Goal: Information Seeking & Learning: Check status

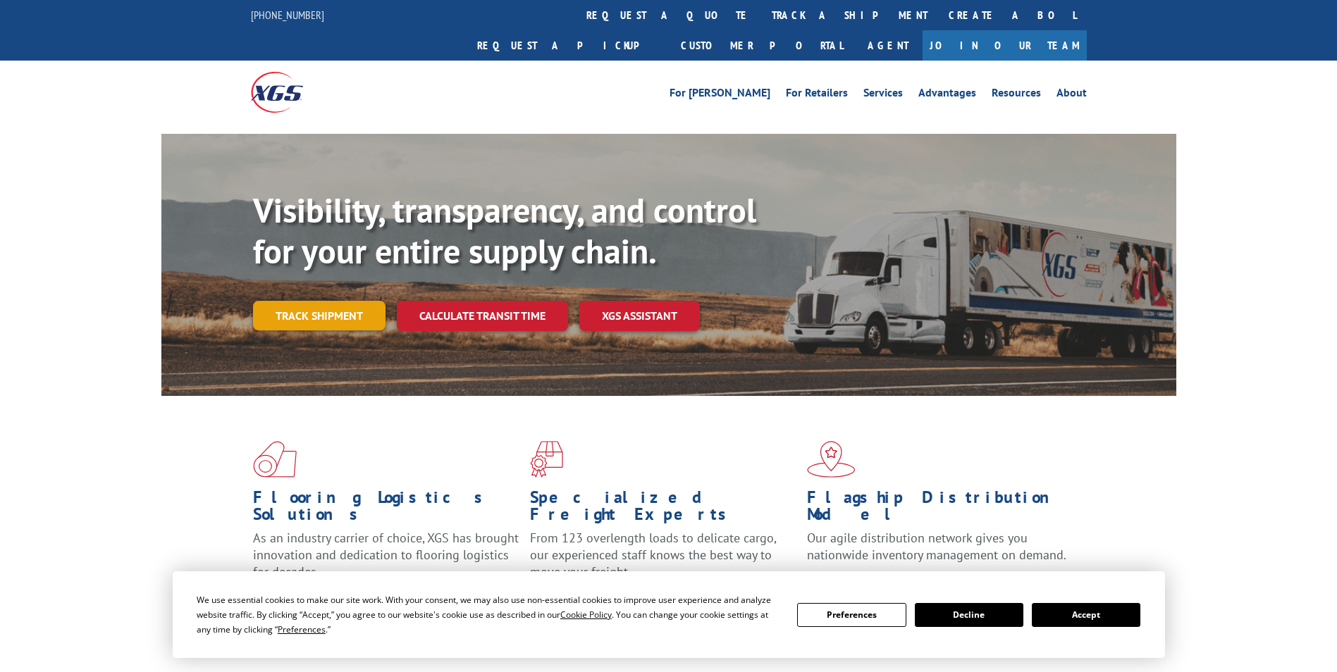
click at [328, 301] on link "Track shipment" at bounding box center [319, 316] width 132 height 30
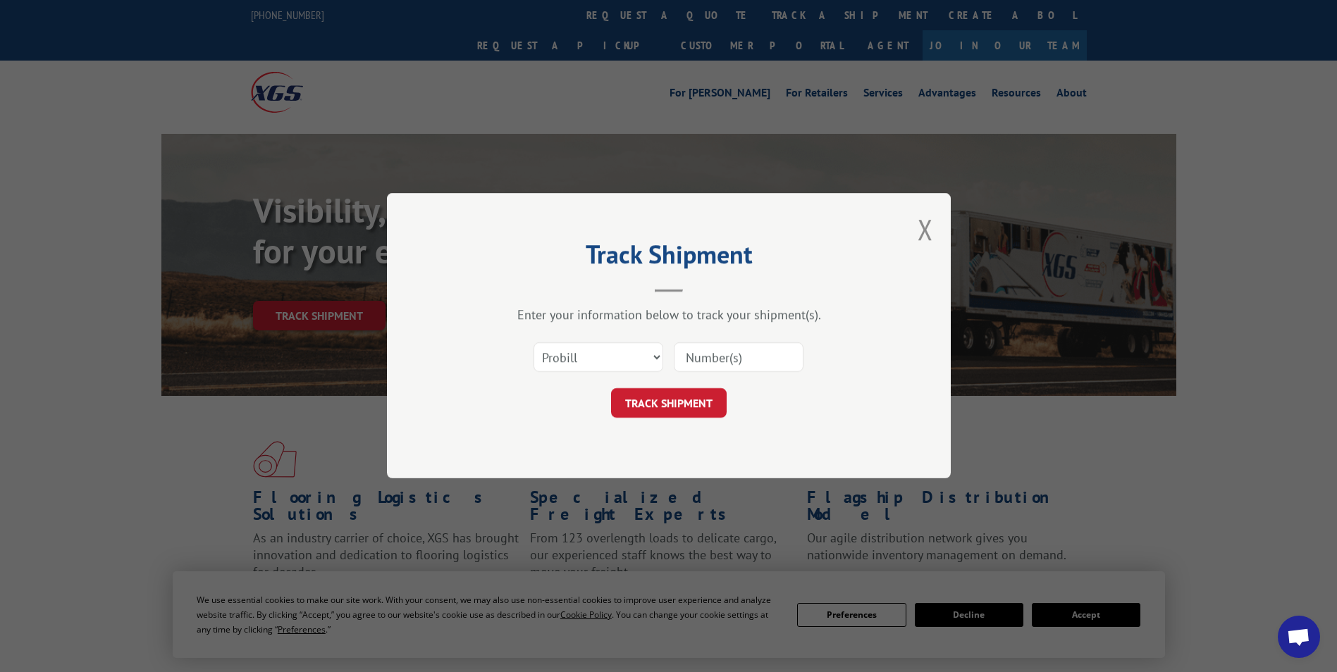
click at [713, 358] on input at bounding box center [739, 358] width 130 height 30
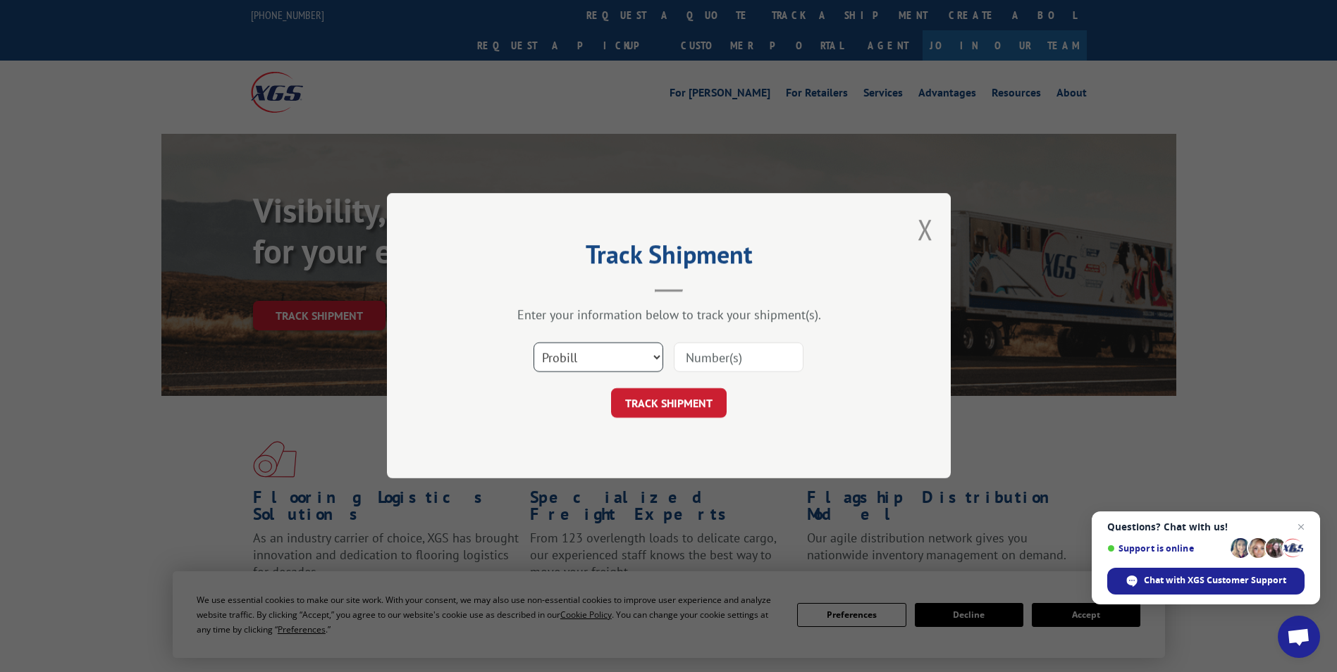
click at [556, 353] on select "Select category... Probill BOL PO" at bounding box center [598, 358] width 130 height 30
select select "bol"
click at [533, 343] on select "Select category... Probill BOL PO" at bounding box center [598, 358] width 130 height 30
click at [727, 346] on input at bounding box center [739, 358] width 130 height 30
paste input "242552"
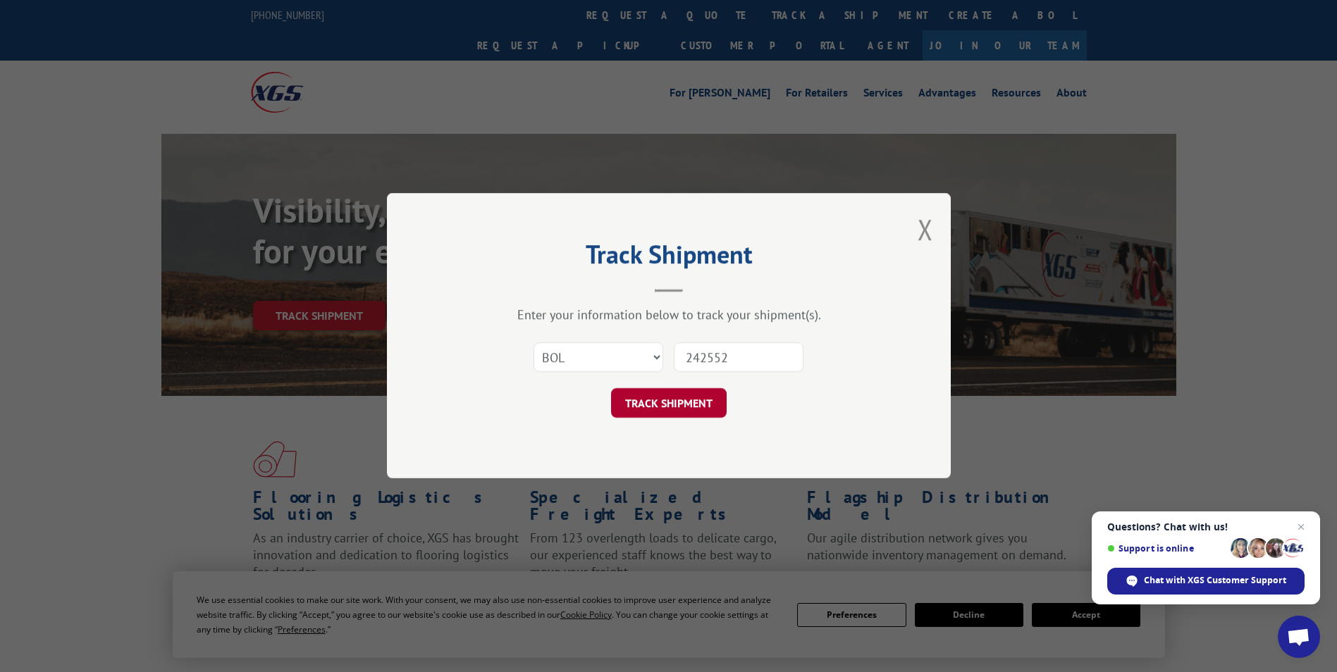
type input "242552"
click at [677, 395] on button "TRACK SHIPMENT" at bounding box center [669, 404] width 116 height 30
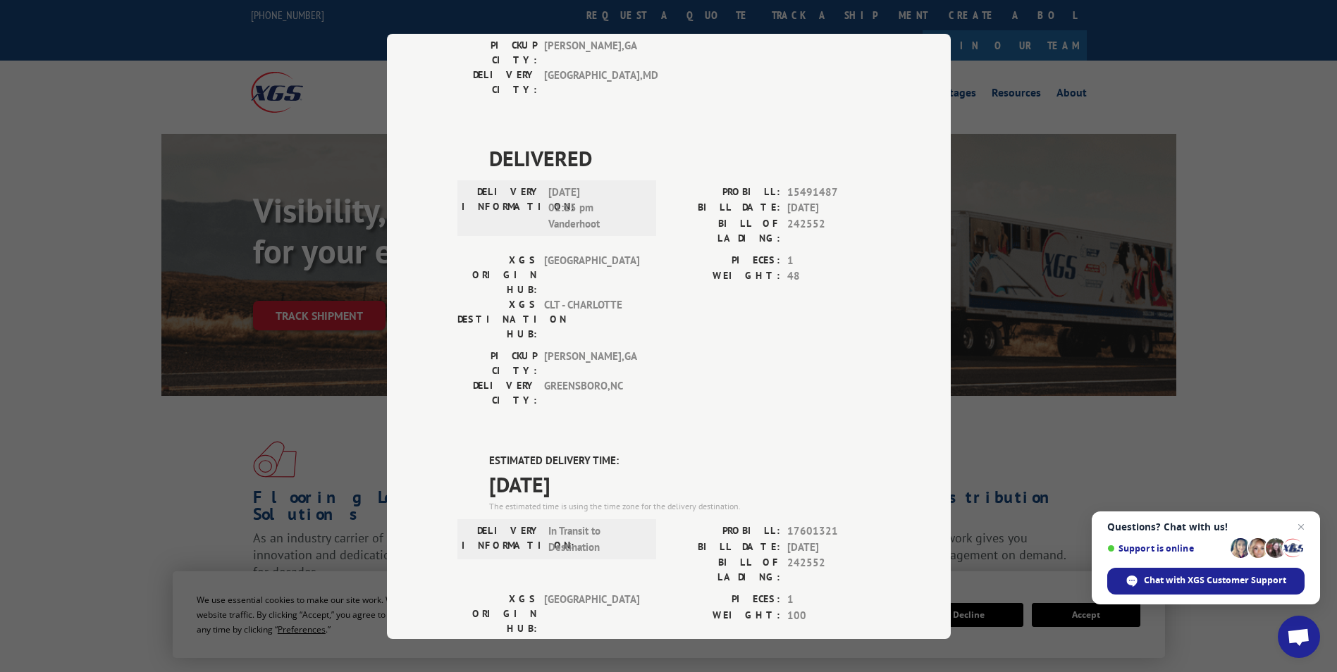
scroll to position [846, 0]
